Goal: Find specific page/section: Find specific page/section

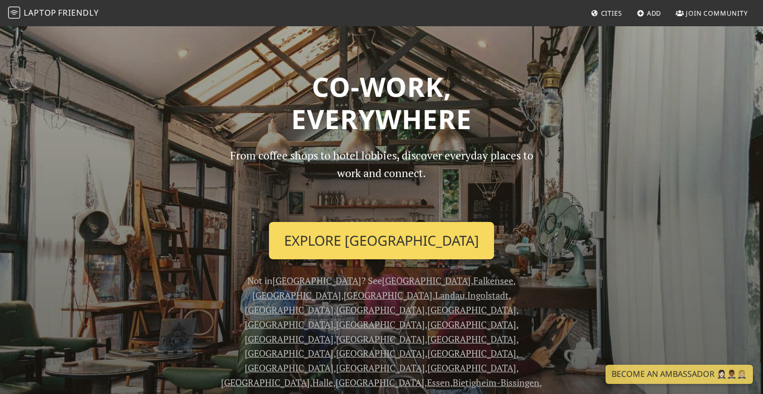
click at [433, 252] on link "Explore [GEOGRAPHIC_DATA]" at bounding box center [381, 240] width 225 height 37
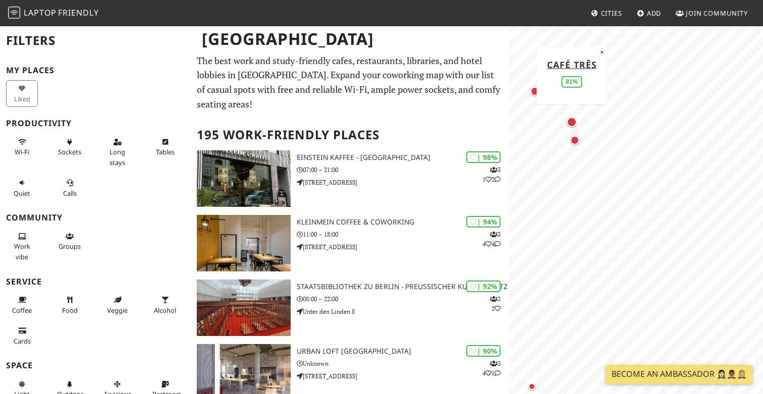
click at [572, 123] on div "Map marker" at bounding box center [572, 122] width 10 height 10
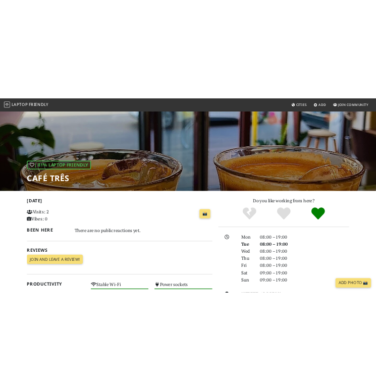
scroll to position [49, 0]
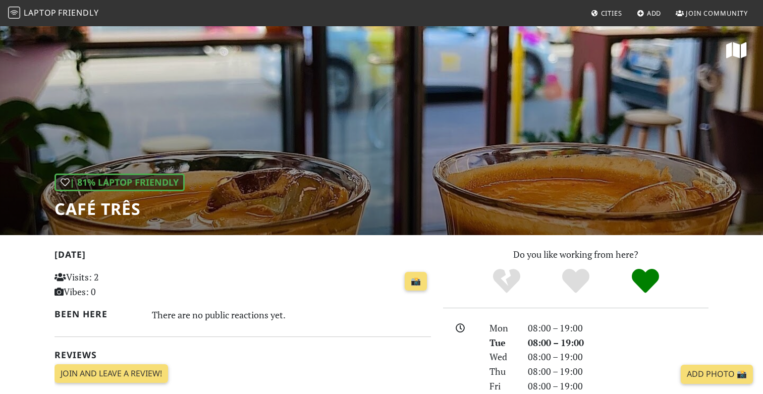
click at [393, 186] on div "| 81% Laptop Friendly Café Três" at bounding box center [381, 130] width 763 height 210
